Goal: Task Accomplishment & Management: Manage account settings

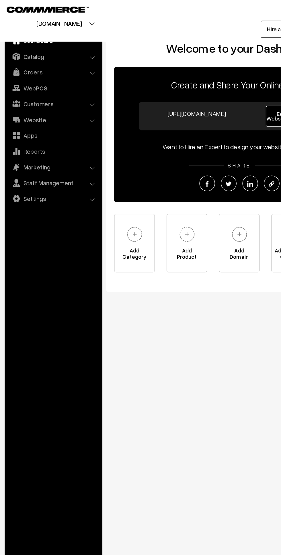
click at [22, 52] on link "Orders" at bounding box center [41, 55] width 68 height 10
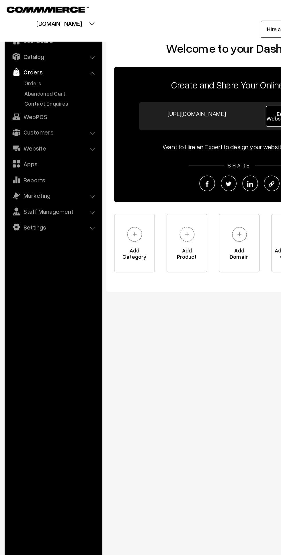
click at [23, 63] on link "Orders" at bounding box center [47, 64] width 57 height 6
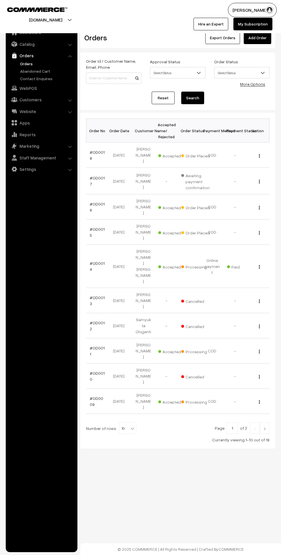
click at [258, 154] on button "button" at bounding box center [258, 156] width 1 height 5
click at [242, 162] on link "View" at bounding box center [233, 164] width 49 height 13
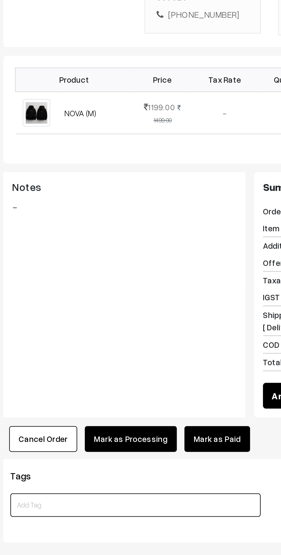
click at [146, 440] on input at bounding box center [145, 445] width 122 height 11
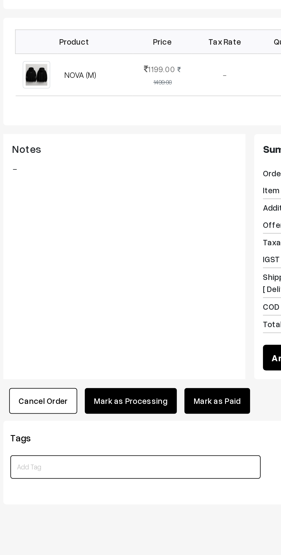
click at [139, 440] on input at bounding box center [145, 445] width 122 height 11
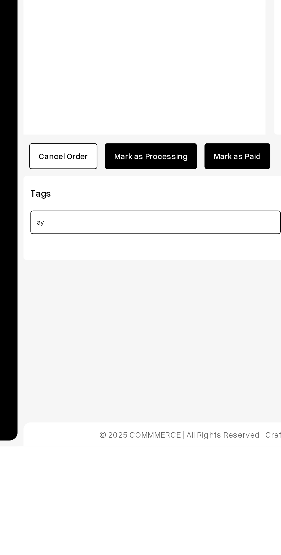
type input "a"
type input "e"
type input "n"
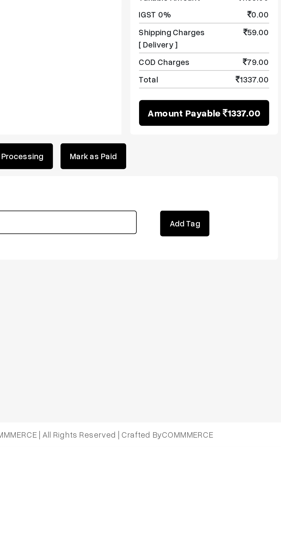
type input "enzo"
click at [234, 440] on button "Add Tag" at bounding box center [229, 446] width 24 height 13
